Goal: Check status

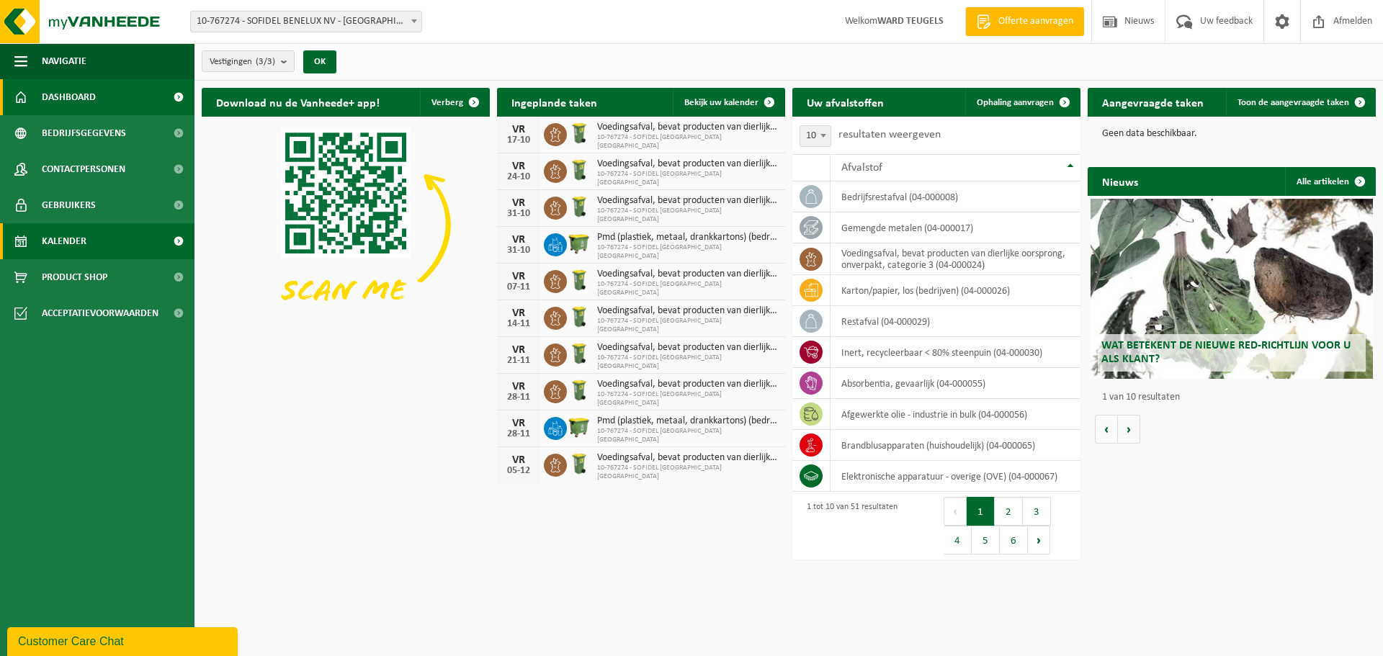
click at [71, 242] on span "Kalender" at bounding box center [64, 241] width 45 height 36
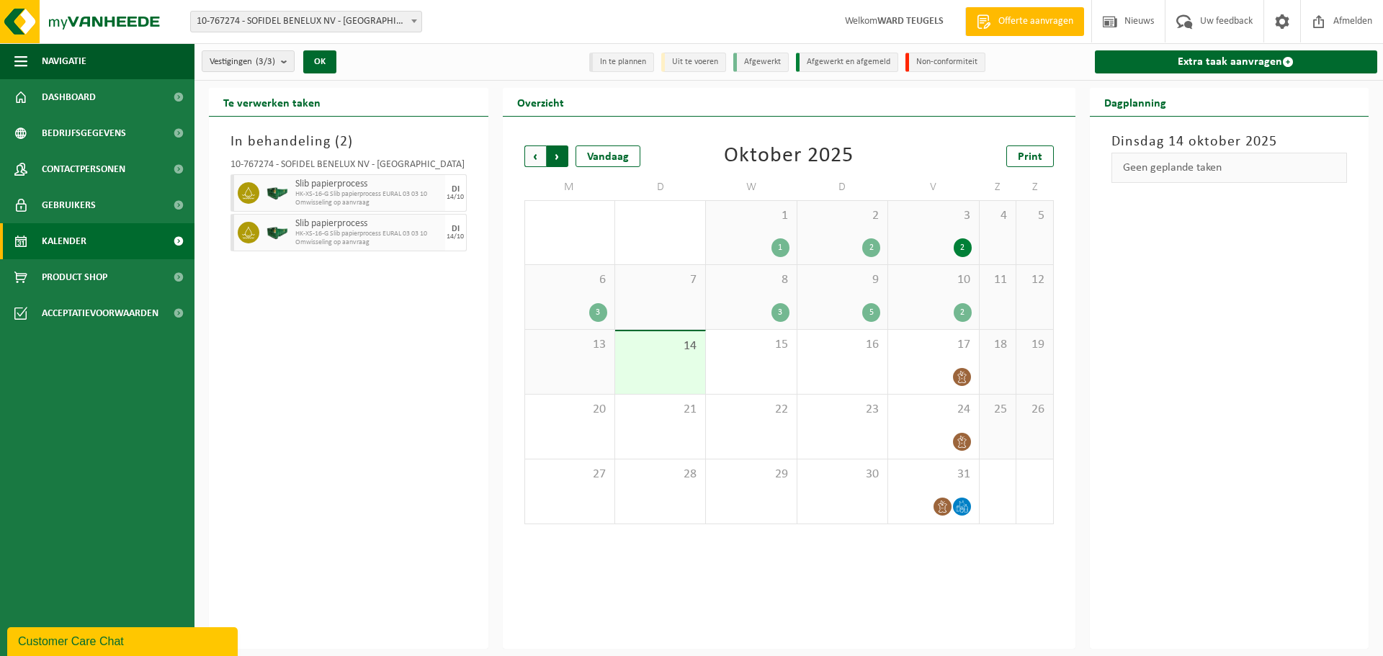
click at [536, 158] on span "Vorige" at bounding box center [535, 156] width 22 height 22
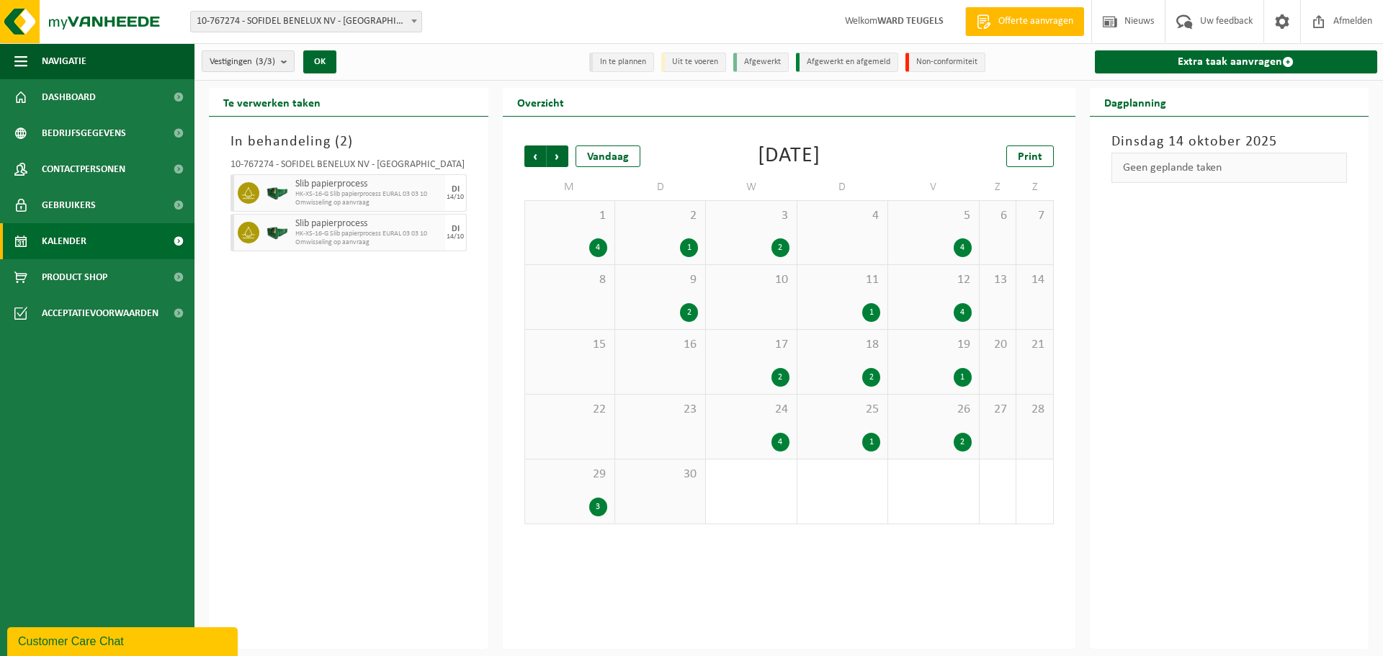
click at [932, 248] on div "4" at bounding box center [933, 247] width 76 height 19
